Goal: Use online tool/utility: Use online tool/utility

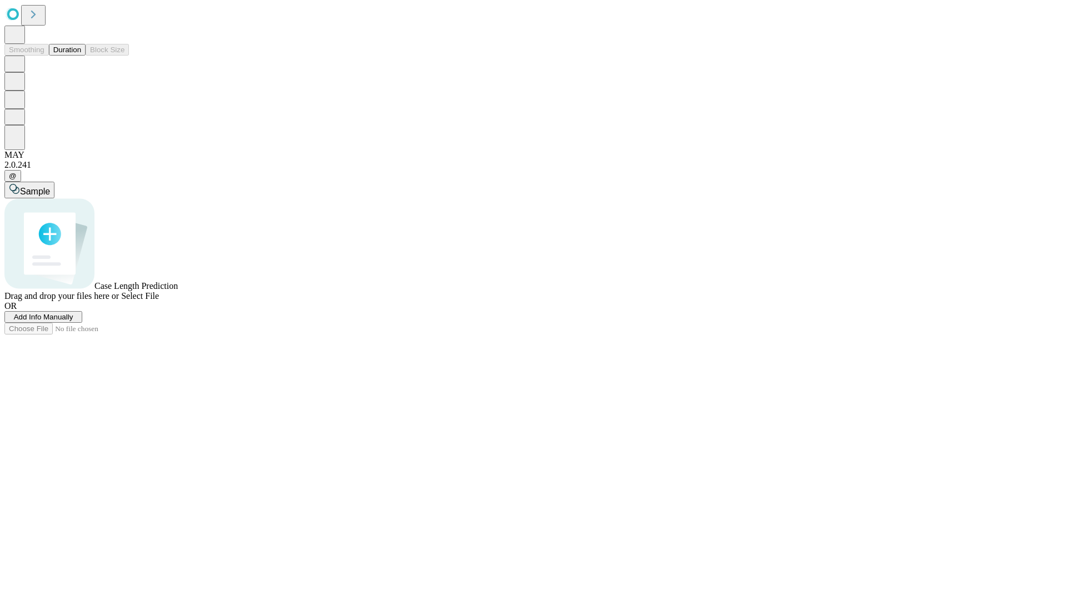
click at [81, 56] on button "Duration" at bounding box center [67, 50] width 37 height 12
click at [159, 301] on span "Select File" at bounding box center [140, 295] width 38 height 9
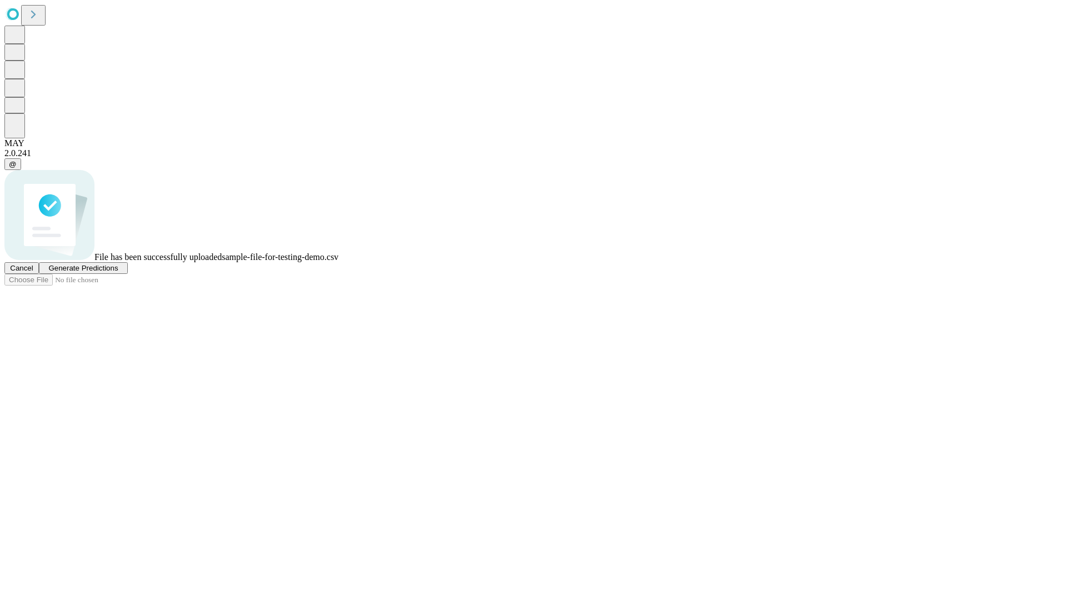
click at [118, 272] on span "Generate Predictions" at bounding box center [82, 268] width 69 height 8
